Goal: Task Accomplishment & Management: Complete application form

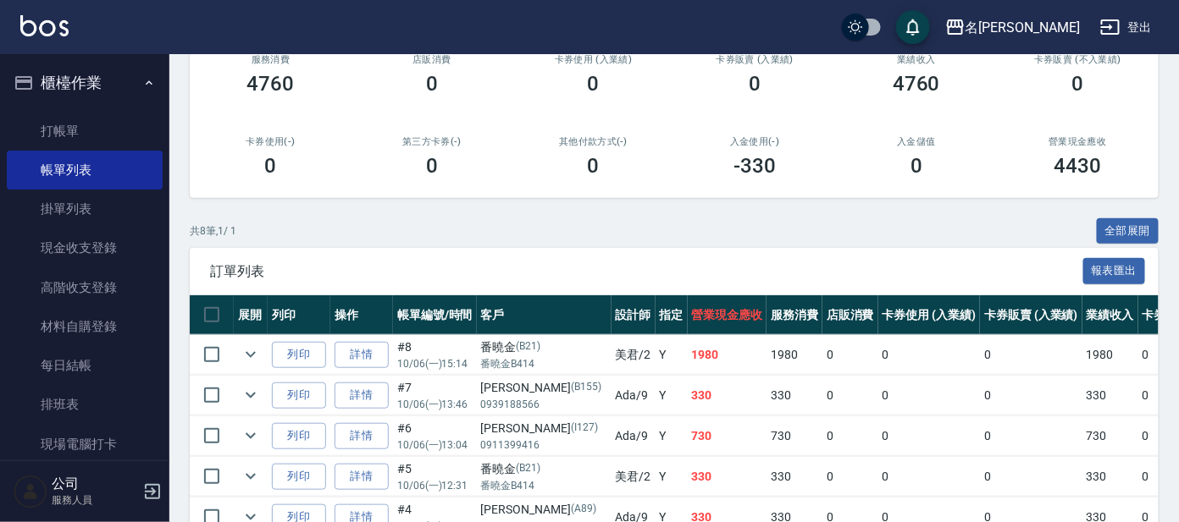
scroll to position [105, 0]
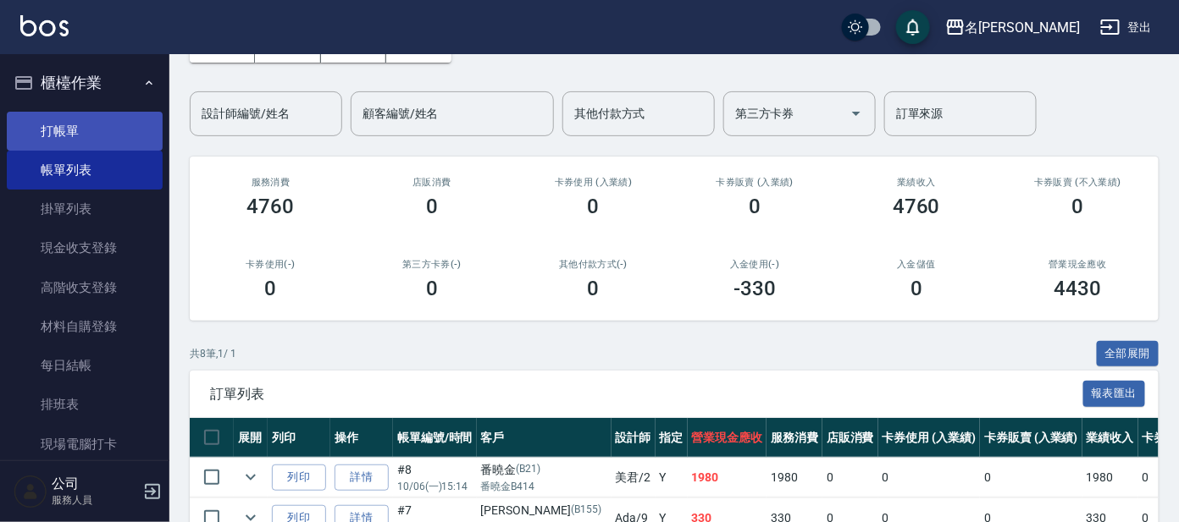
drag, startPoint x: 71, startPoint y: 122, endPoint x: 85, endPoint y: 122, distance: 13.5
click at [71, 122] on link "打帳單" at bounding box center [85, 131] width 156 height 39
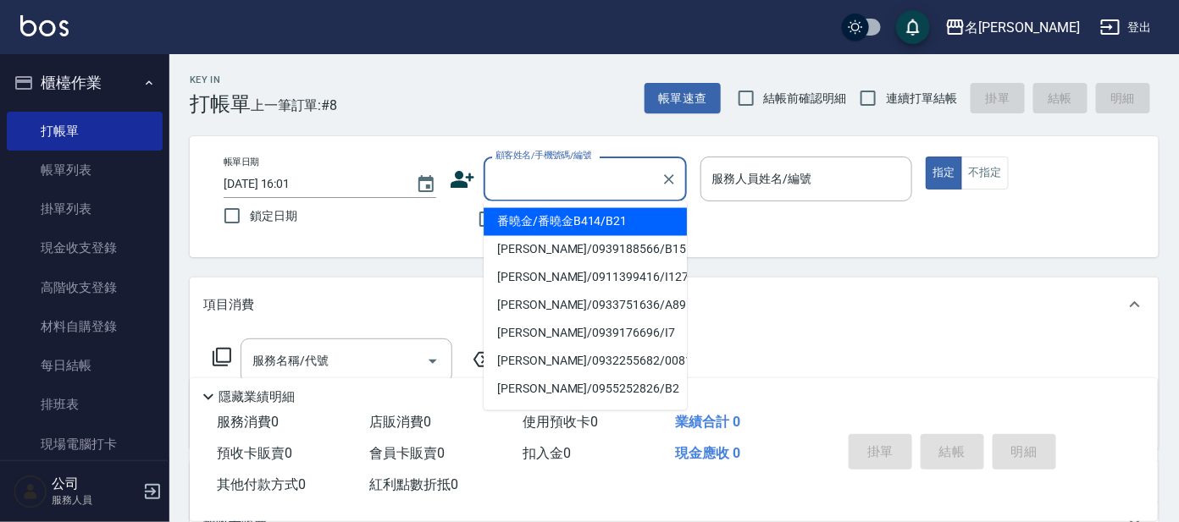
click at [584, 169] on input "顧客姓名/手機號碼/編號" at bounding box center [572, 179] width 163 height 30
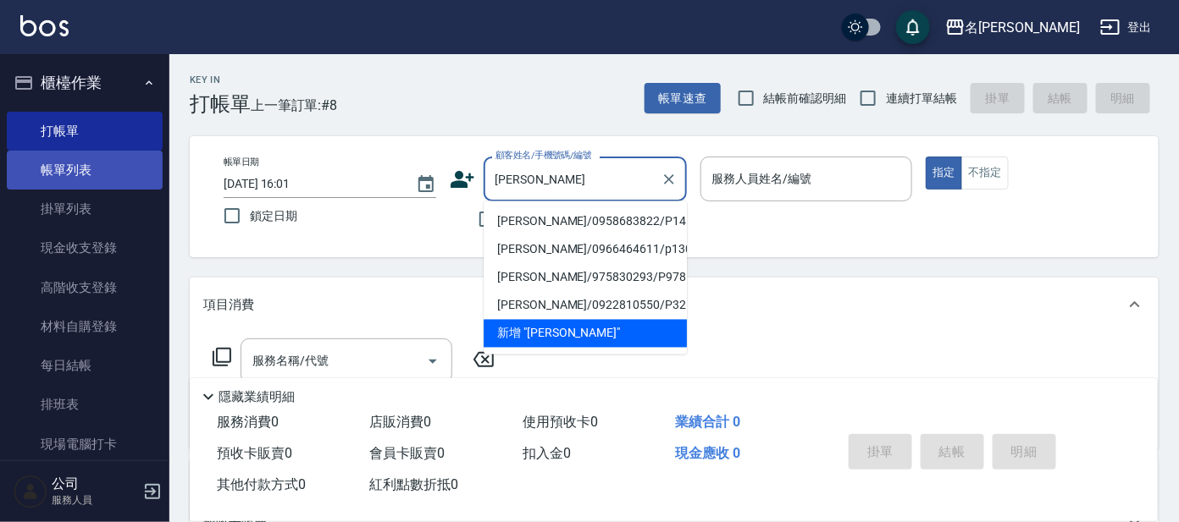
type input "[PERSON_NAME]"
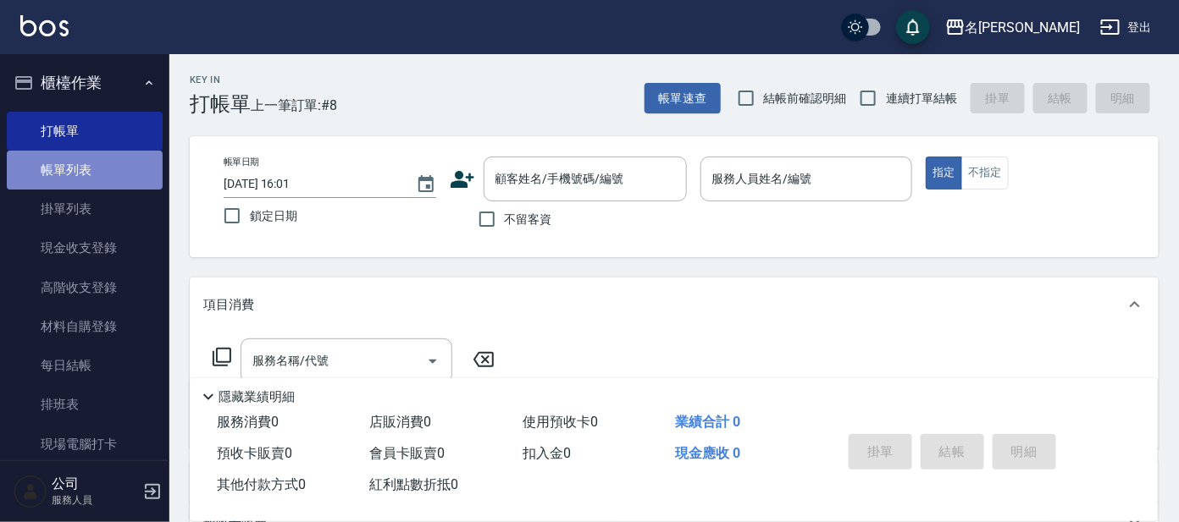
click at [117, 158] on link "帳單列表" at bounding box center [85, 170] width 156 height 39
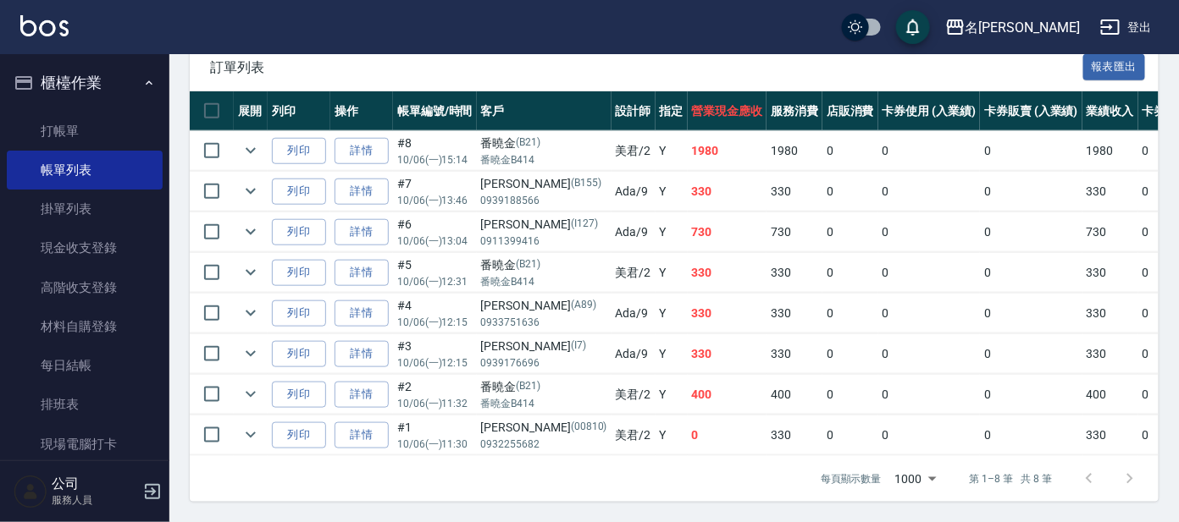
scroll to position [446, 0]
click at [364, 260] on link "詳情" at bounding box center [361, 273] width 54 height 26
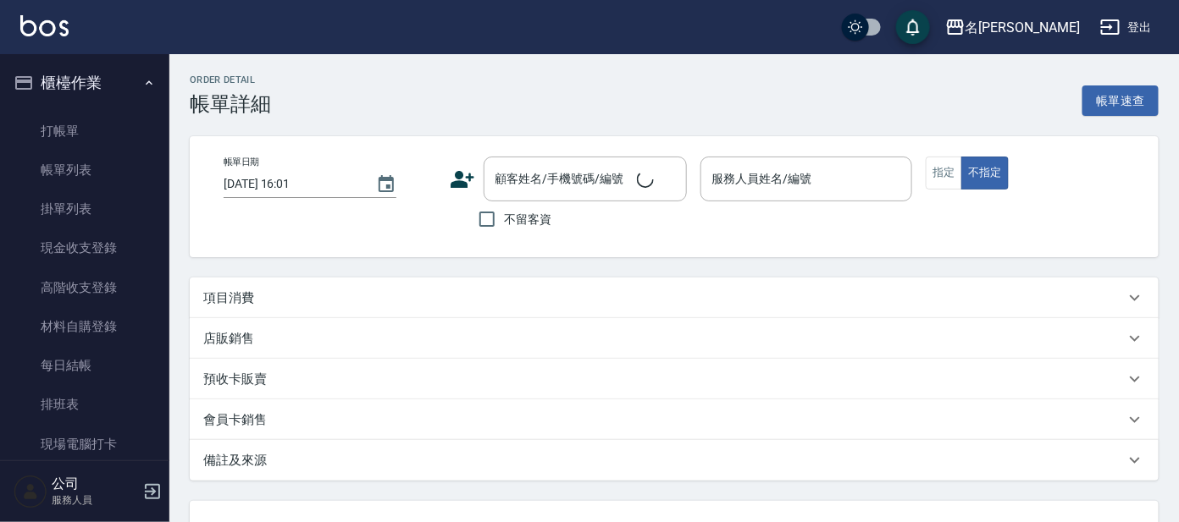
type input "[DATE] 12:31"
type input "美君-2"
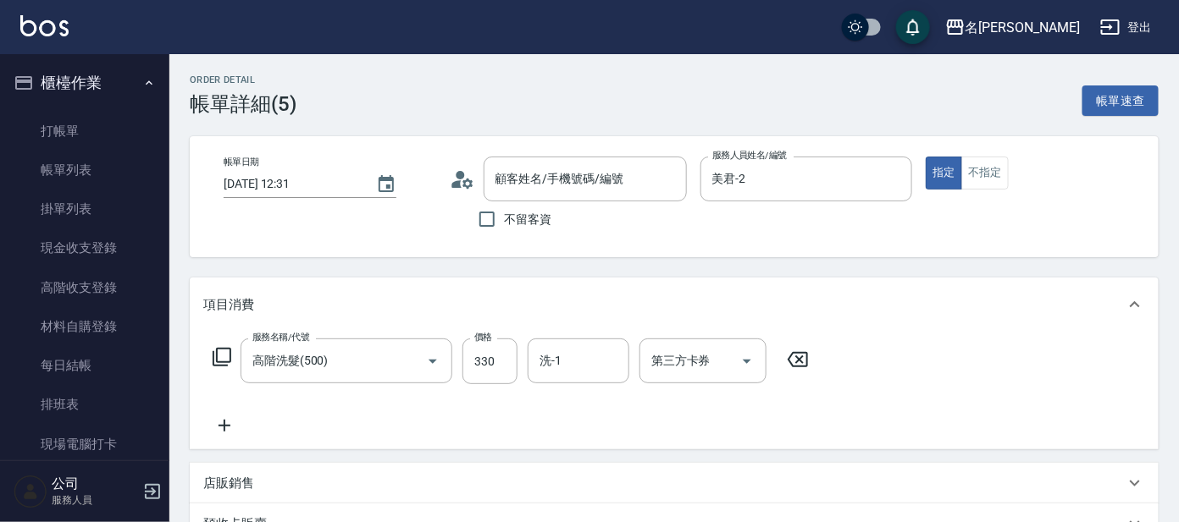
type input "番曉金/番曉金B414/B21"
type input "高階洗髮(500)"
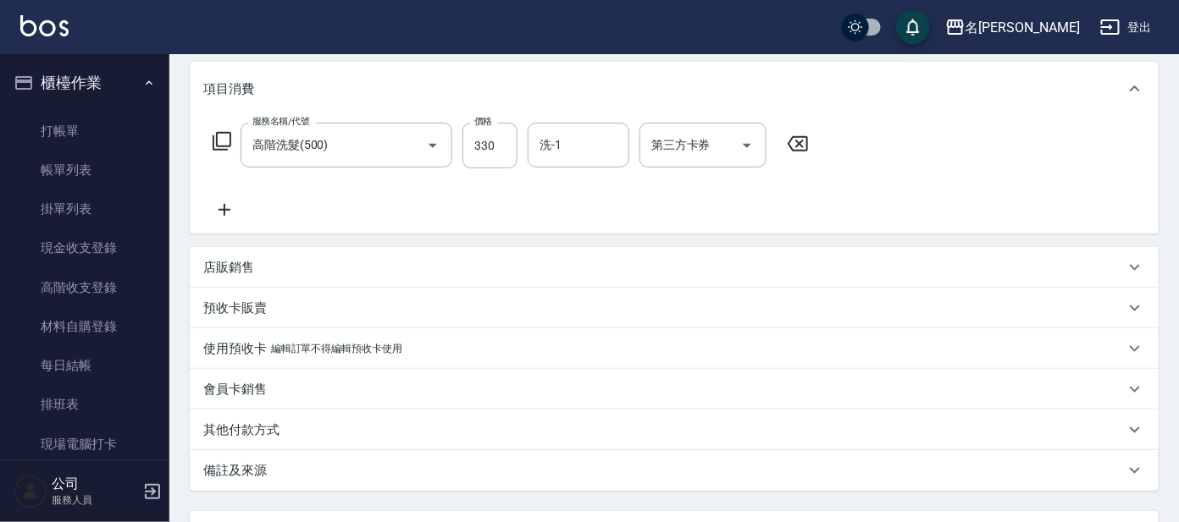
scroll to position [362, 0]
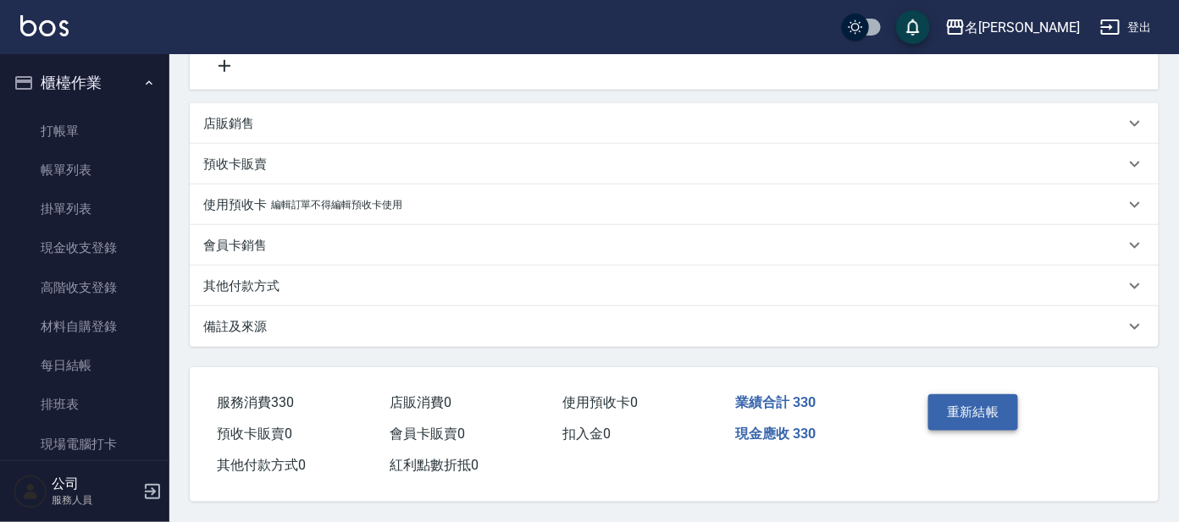
click at [947, 417] on button "重新結帳" at bounding box center [973, 413] width 90 height 36
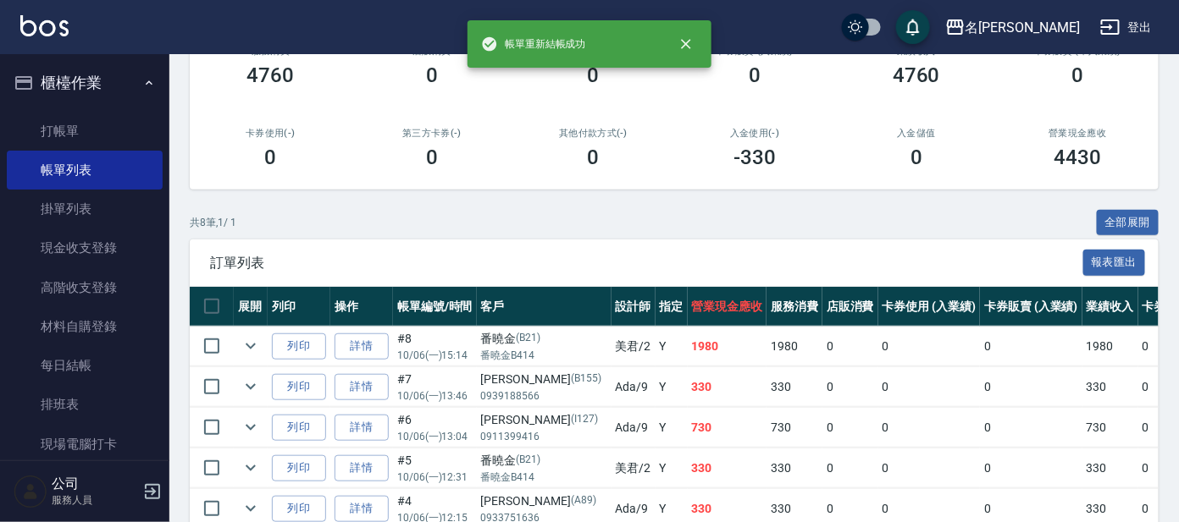
scroll to position [446, 0]
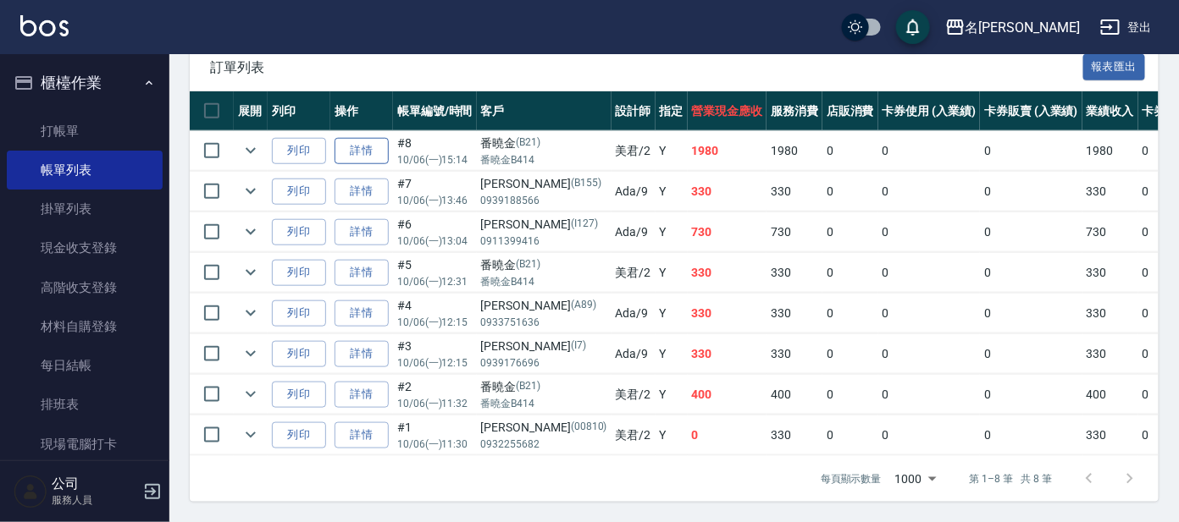
click at [369, 138] on link "詳情" at bounding box center [361, 151] width 54 height 26
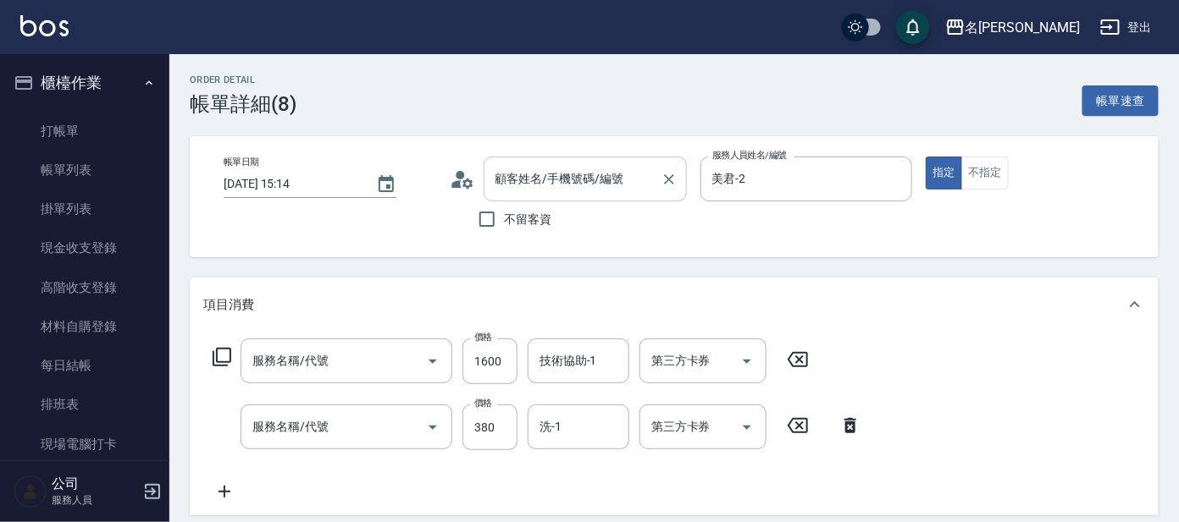
type input "[DATE] 15:14"
type input "美君-2"
type input "結構護髮(單次)(602)"
type input "舒壓+洗髮+養髮(518)"
type input "番曉金/番曉金B414/B21"
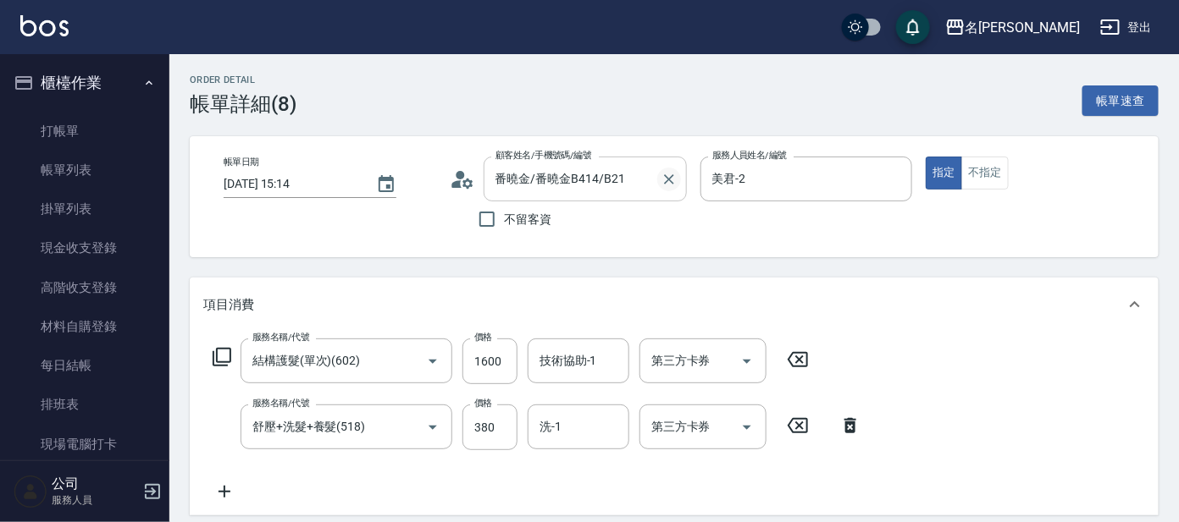
click at [667, 179] on icon "Clear" at bounding box center [669, 179] width 10 height 10
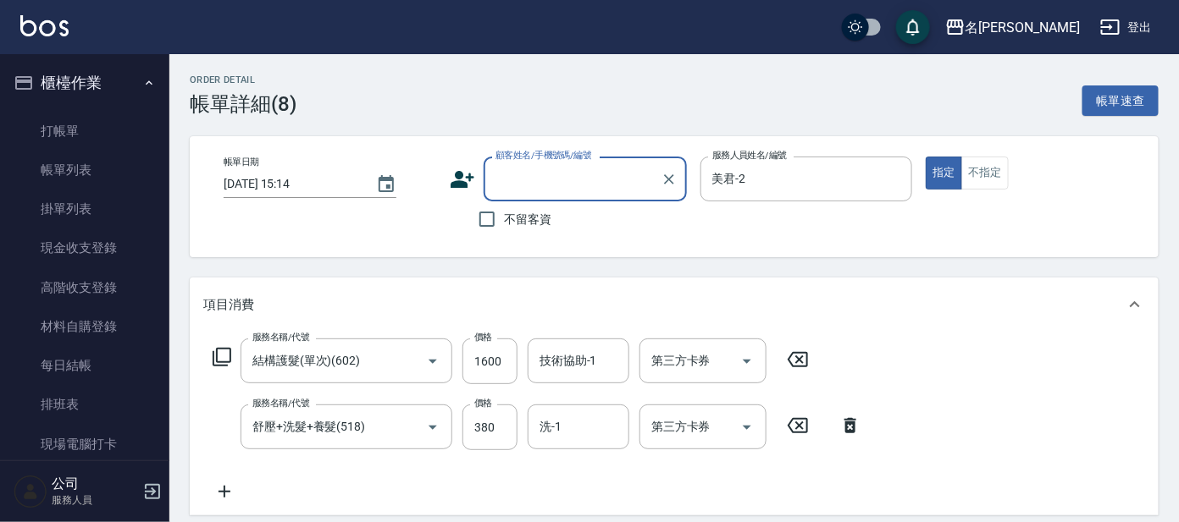
click at [593, 179] on input "顧客姓名/手機號碼/編號" at bounding box center [572, 179] width 163 height 30
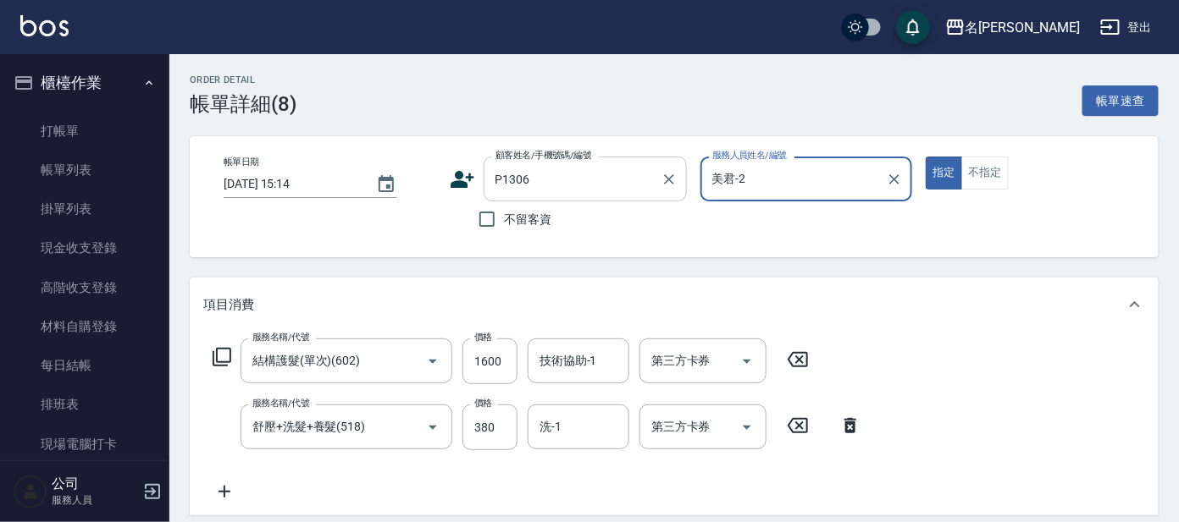
click at [578, 186] on input "P1306" at bounding box center [572, 179] width 163 height 30
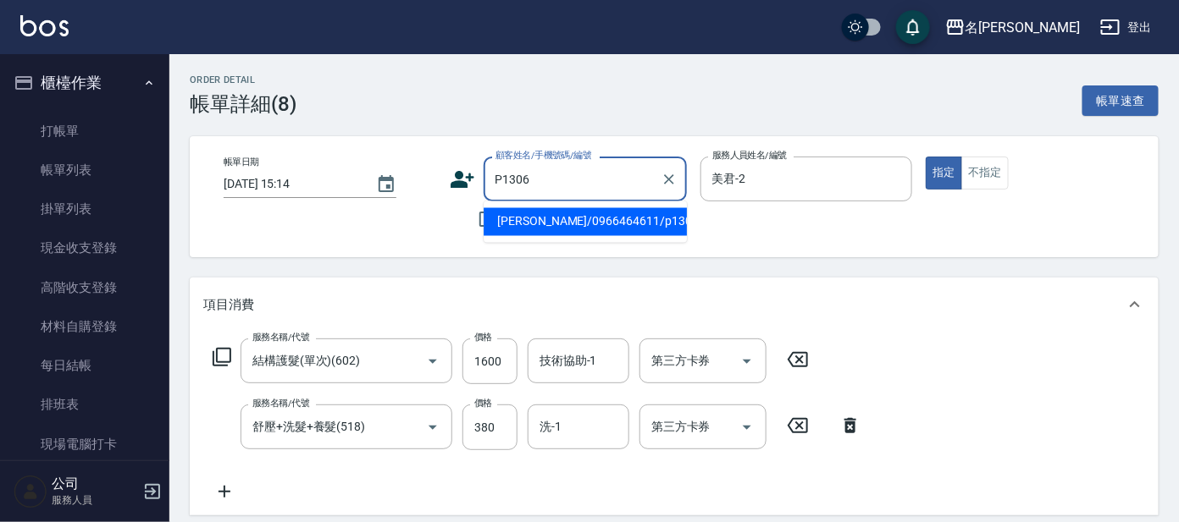
click at [585, 211] on li "[PERSON_NAME]/0966464611/p1306" at bounding box center [584, 222] width 203 height 28
type input "[PERSON_NAME]/0966464611/p1306"
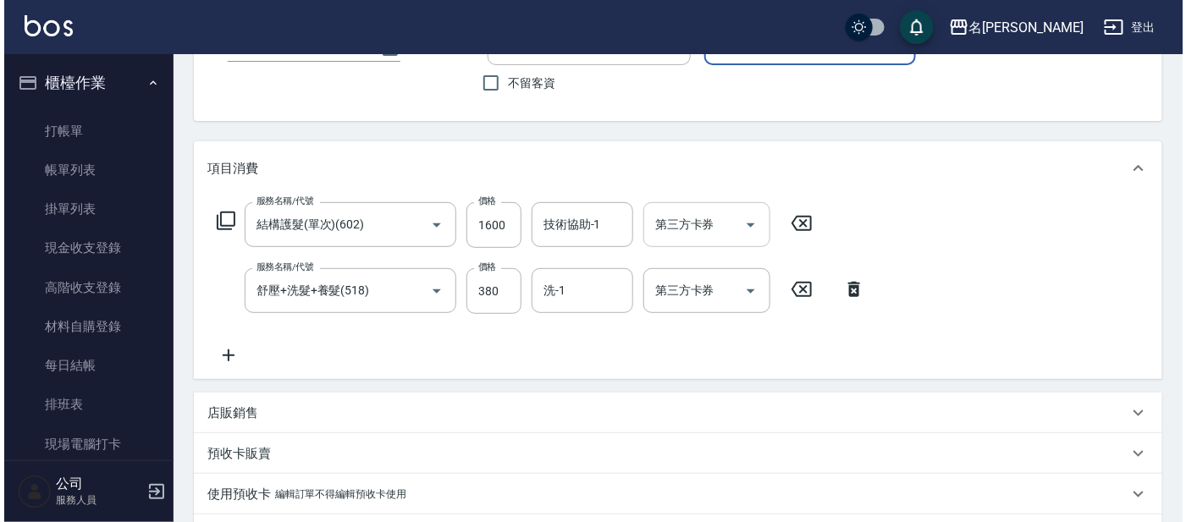
scroll to position [105, 0]
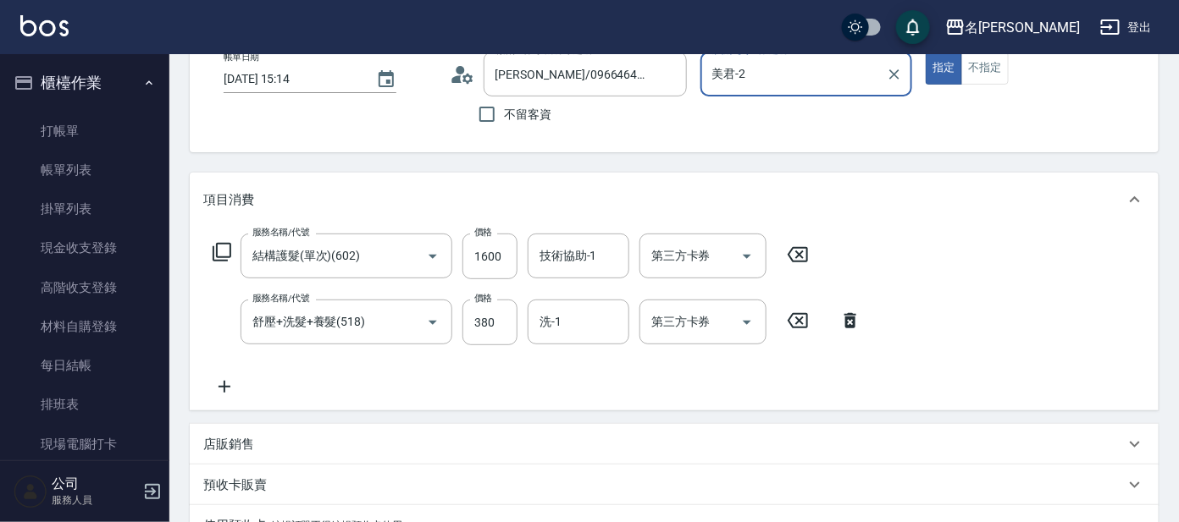
click at [224, 243] on icon at bounding box center [222, 252] width 19 height 19
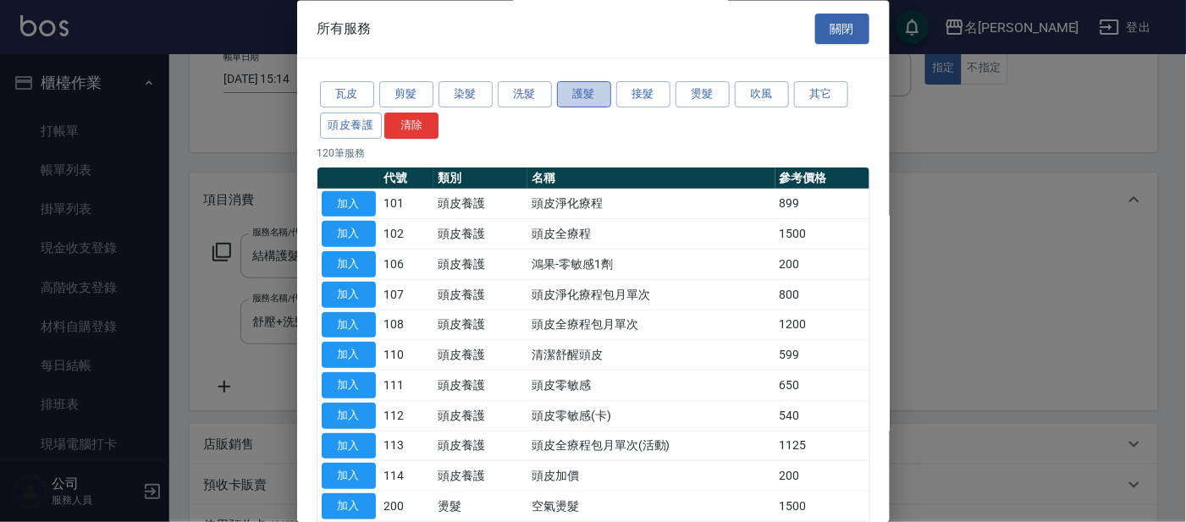
click at [588, 91] on button "護髮" at bounding box center [584, 95] width 54 height 26
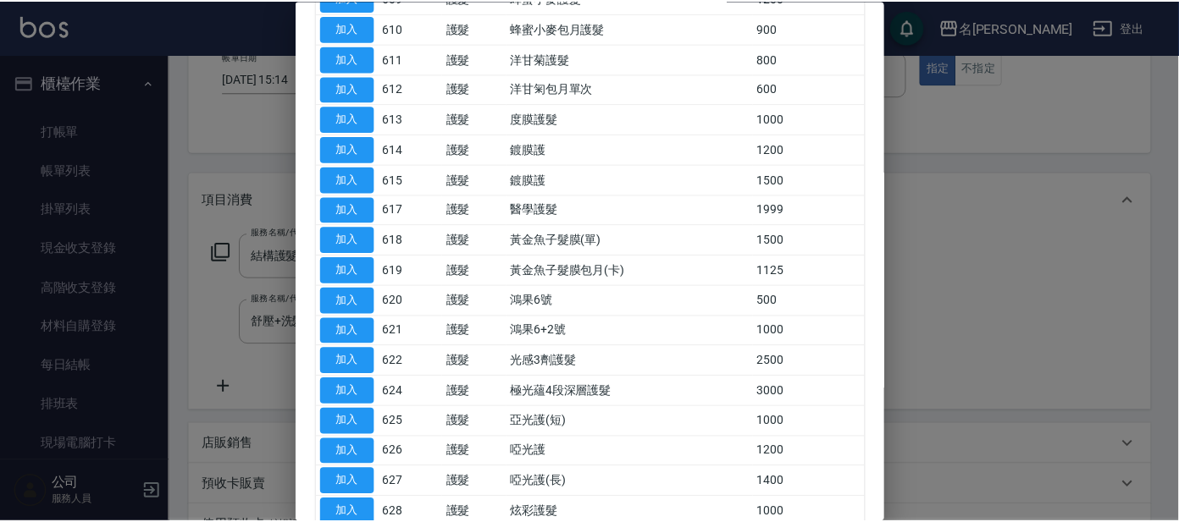
scroll to position [528, 0]
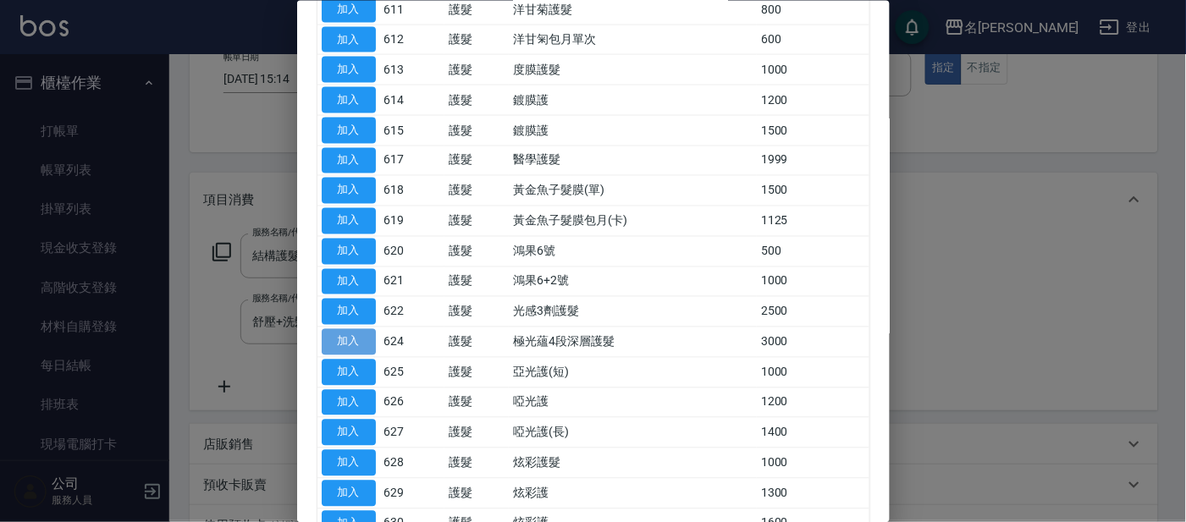
click at [352, 343] on button "加入" at bounding box center [349, 342] width 54 height 26
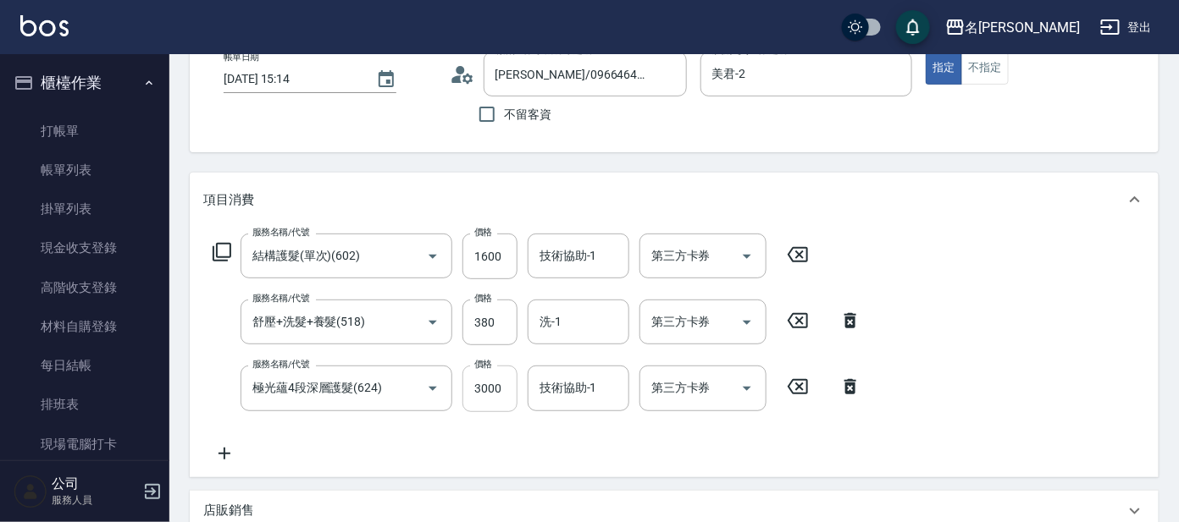
click at [500, 387] on input "3000" at bounding box center [489, 389] width 55 height 46
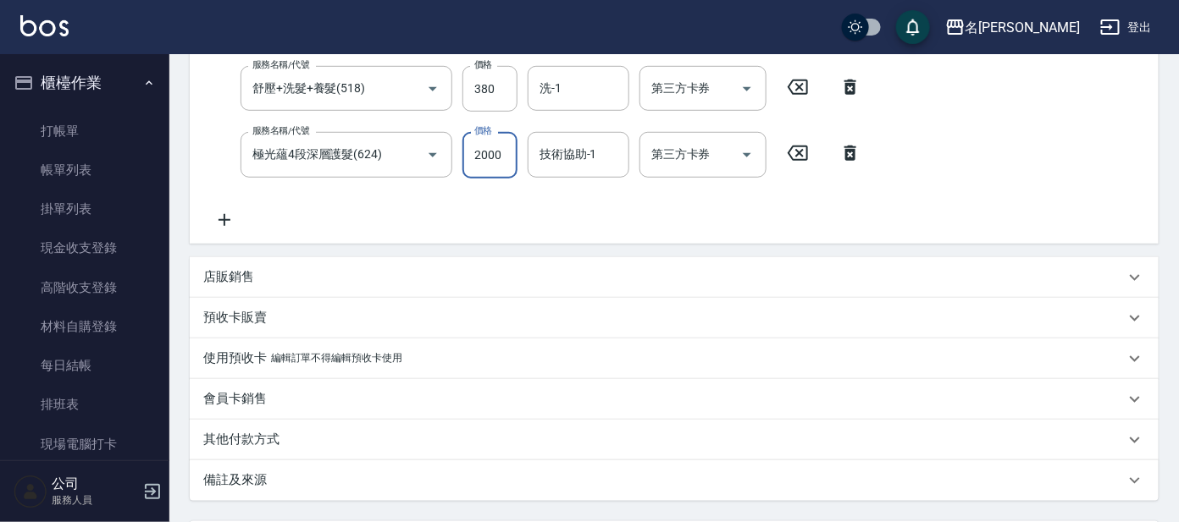
scroll to position [495, 0]
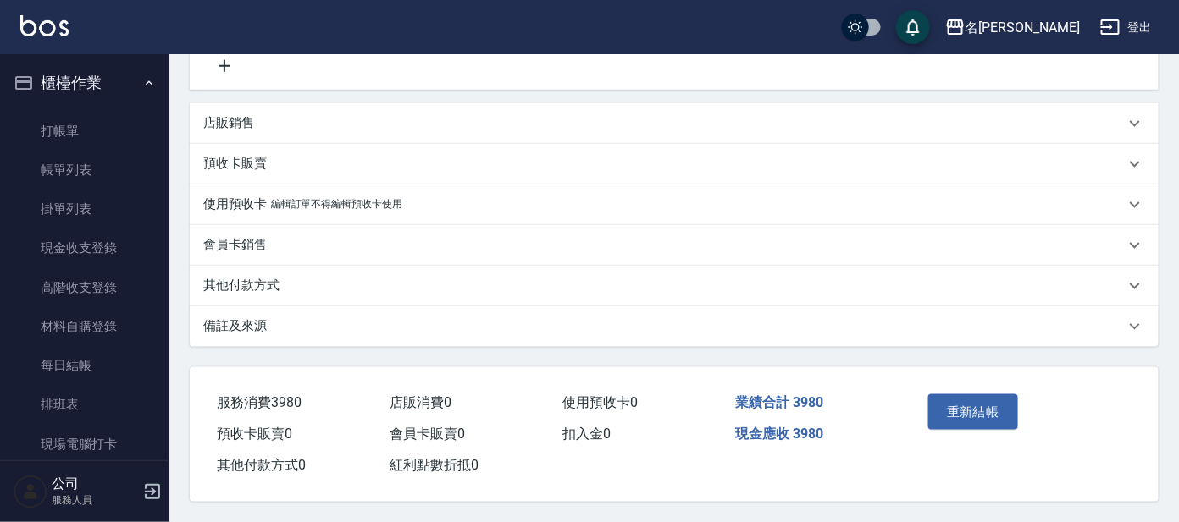
type input "2000"
click at [225, 126] on p "店販銷售" at bounding box center [228, 123] width 51 height 18
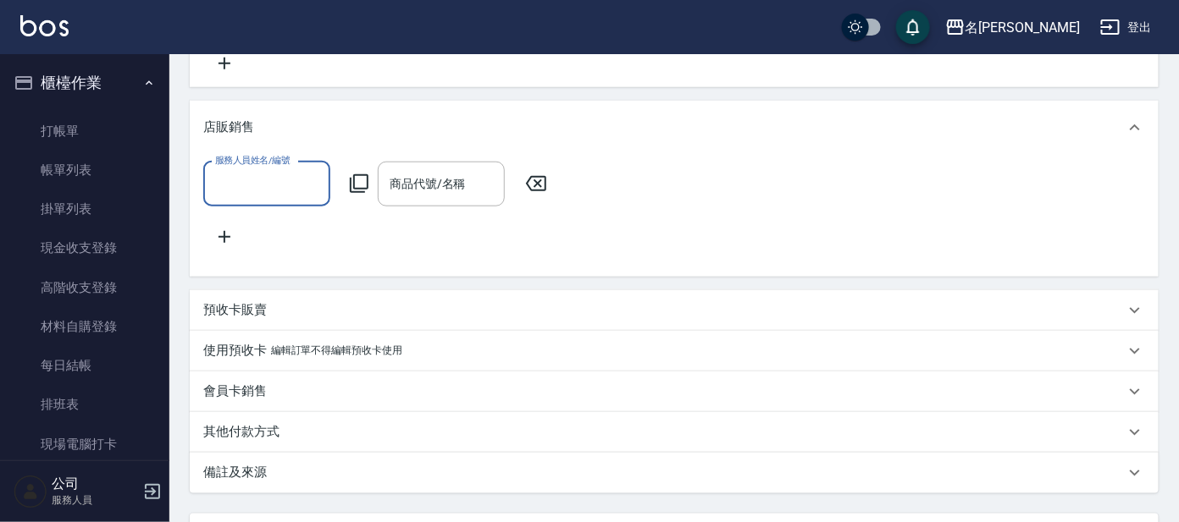
scroll to position [0, 0]
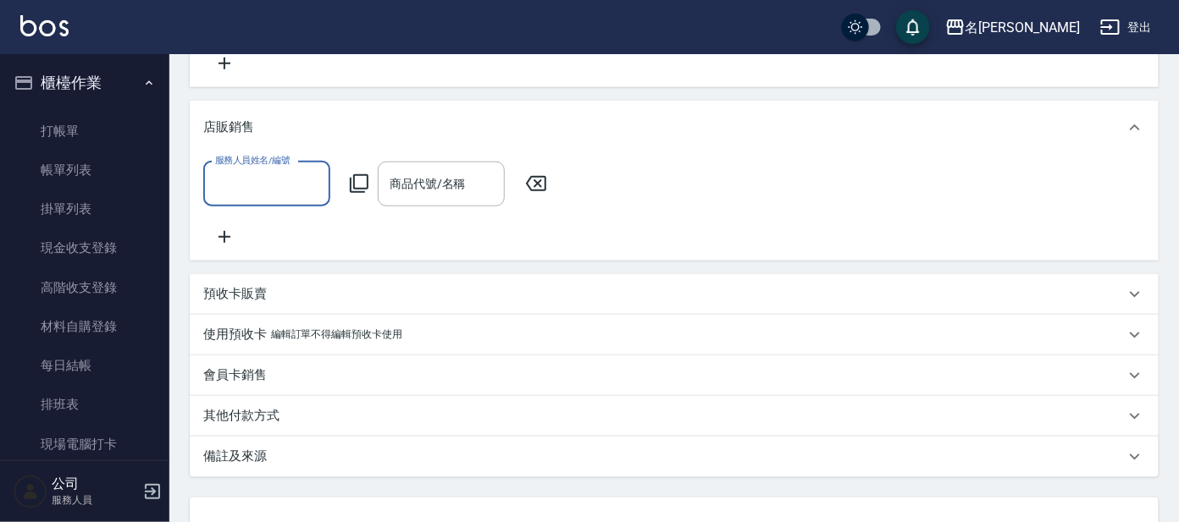
click at [244, 173] on input "服務人員姓名/編號" at bounding box center [267, 184] width 112 height 30
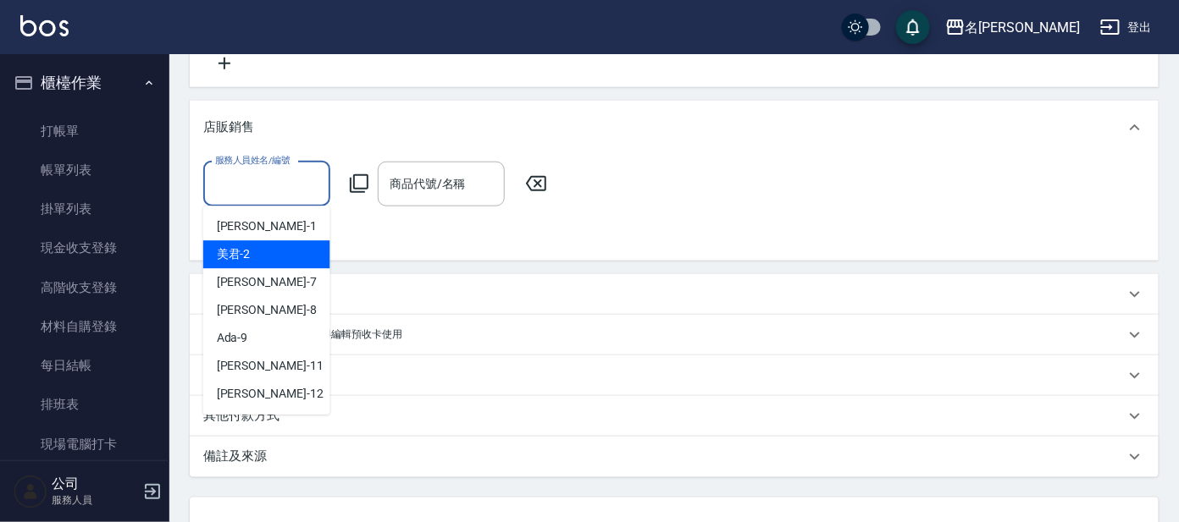
click at [263, 246] on div "美君 -2" at bounding box center [266, 255] width 127 height 28
type input "美君-2"
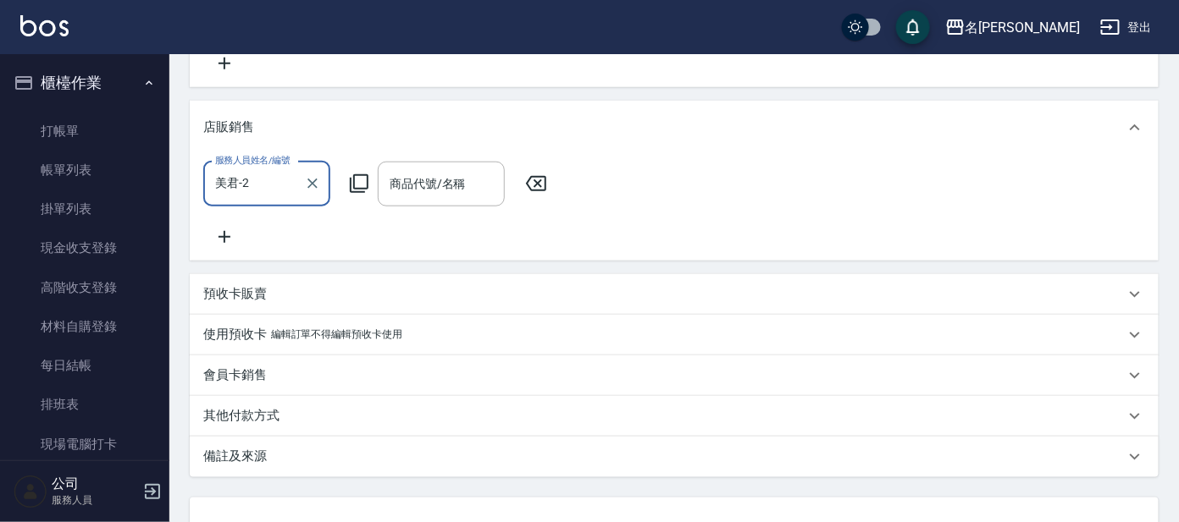
click at [357, 176] on icon at bounding box center [359, 184] width 20 height 20
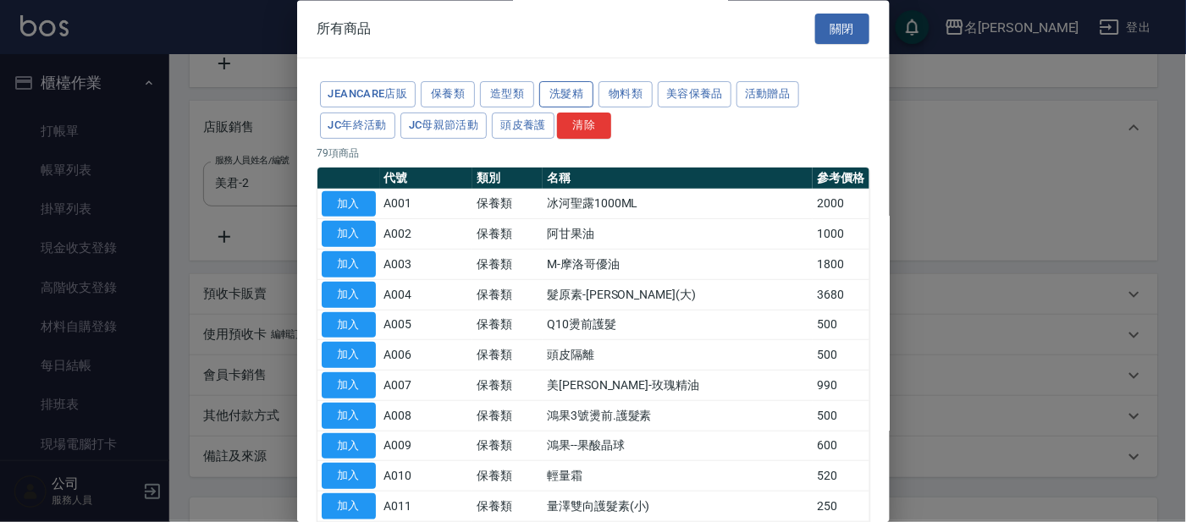
click at [585, 93] on button "洗髮精" at bounding box center [566, 95] width 54 height 26
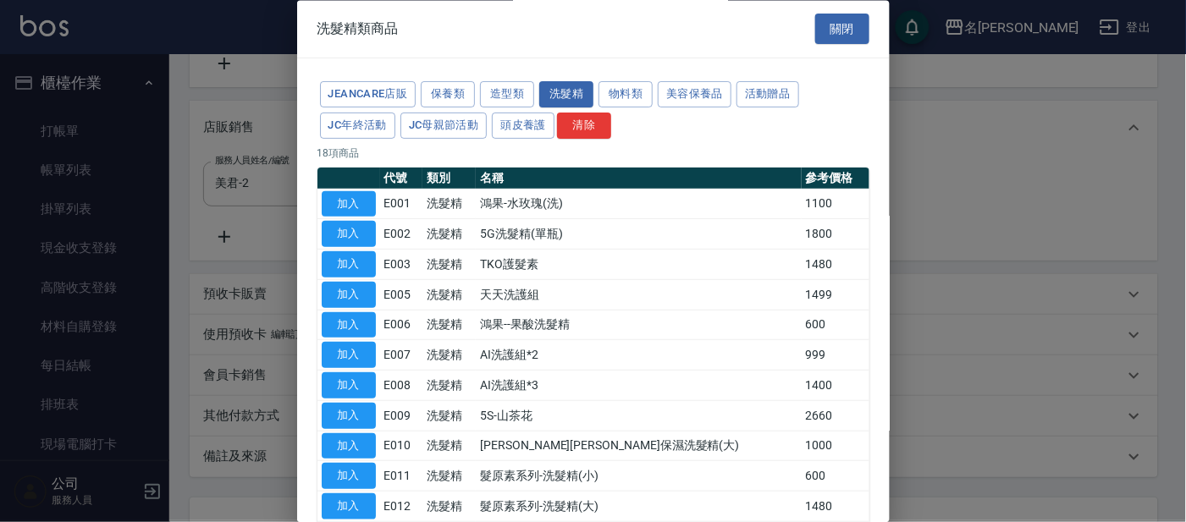
click at [352, 190] on td "加入" at bounding box center [348, 205] width 63 height 30
click at [348, 203] on button "加入" at bounding box center [349, 204] width 54 height 26
type input "鴻果-水玫瑰(洗)"
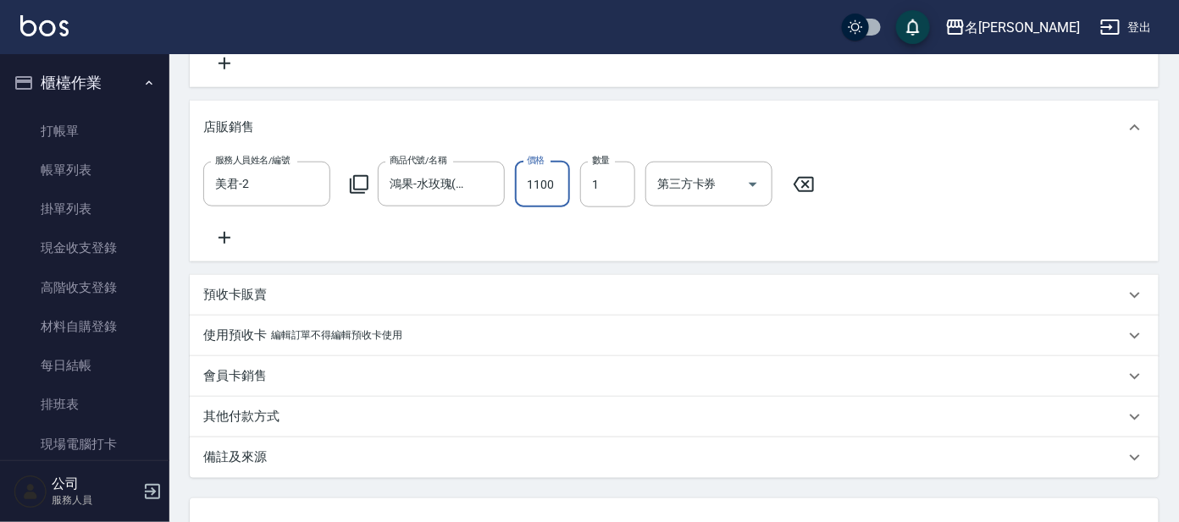
click at [563, 176] on input "1100" at bounding box center [542, 185] width 55 height 46
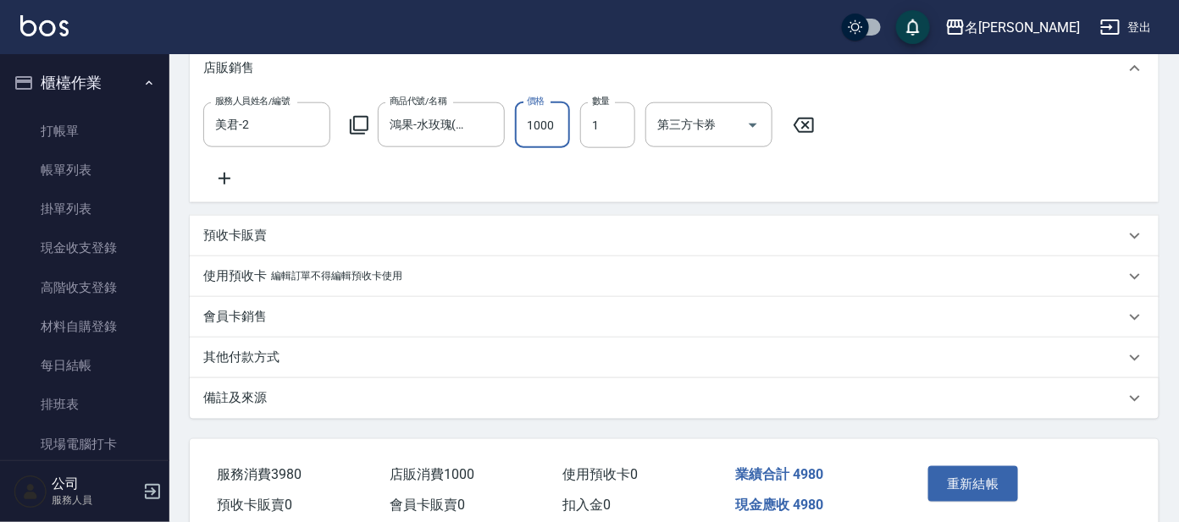
scroll to position [645, 0]
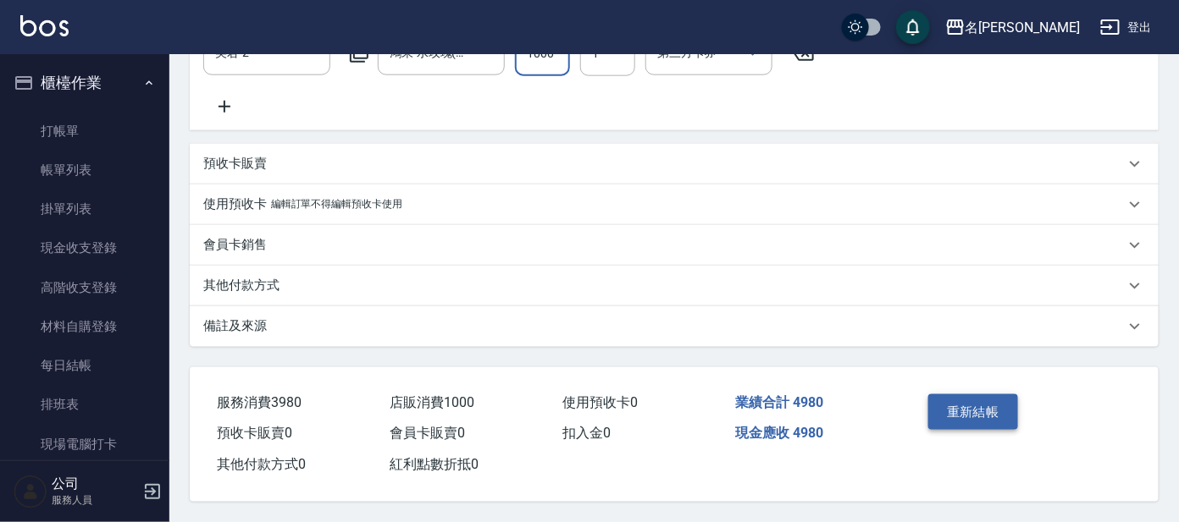
type input "1000"
click at [971, 403] on button "重新結帳" at bounding box center [973, 413] width 90 height 36
